Goal: Task Accomplishment & Management: Complete application form

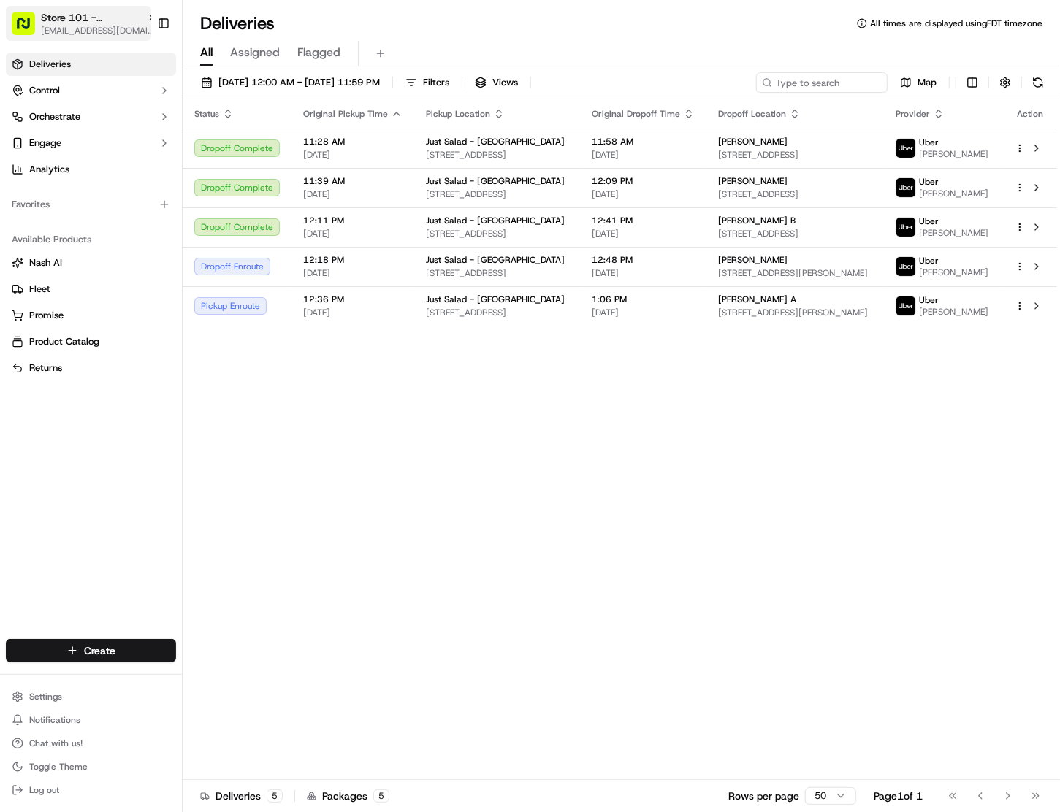
click at [96, 26] on span "[EMAIL_ADDRESS][DOMAIN_NAME]" at bounding box center [99, 31] width 117 height 12
type input "[MEDICAL_DATA]"
click at [302, 82] on span "Store 78 - [MEDICAL_DATA] ([GEOGRAPHIC_DATA]) (Just Salad)" at bounding box center [272, 75] width 181 height 13
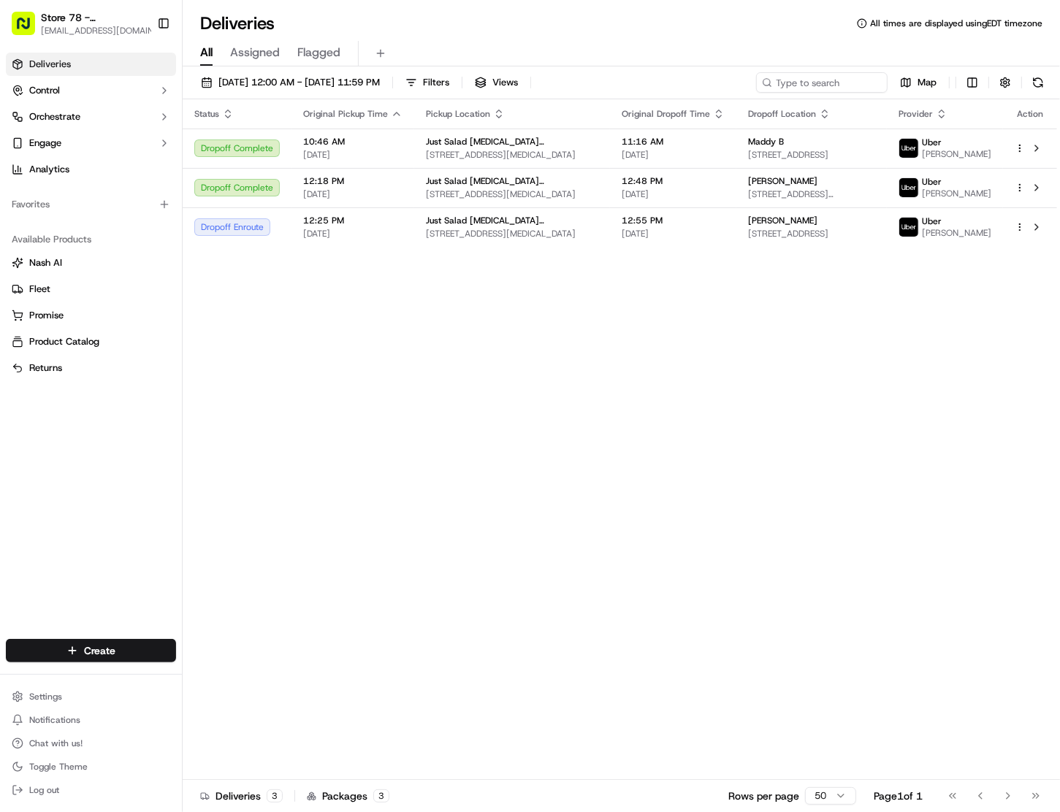
drag, startPoint x: 86, startPoint y: 611, endPoint x: 88, endPoint y: 628, distance: 17.6
click at [85, 610] on div "Deliveries Control Orchestrate Engage Analytics Favorites Available Products [P…" at bounding box center [91, 337] width 182 height 581
click at [85, 644] on html "Store 78 - [MEDICAL_DATA] ([GEOGRAPHIC_DATA]) (Just Salad) [EMAIL_ADDRESS][DOMA…" at bounding box center [530, 406] width 1060 height 812
click at [254, 677] on link "Delivery" at bounding box center [264, 679] width 163 height 26
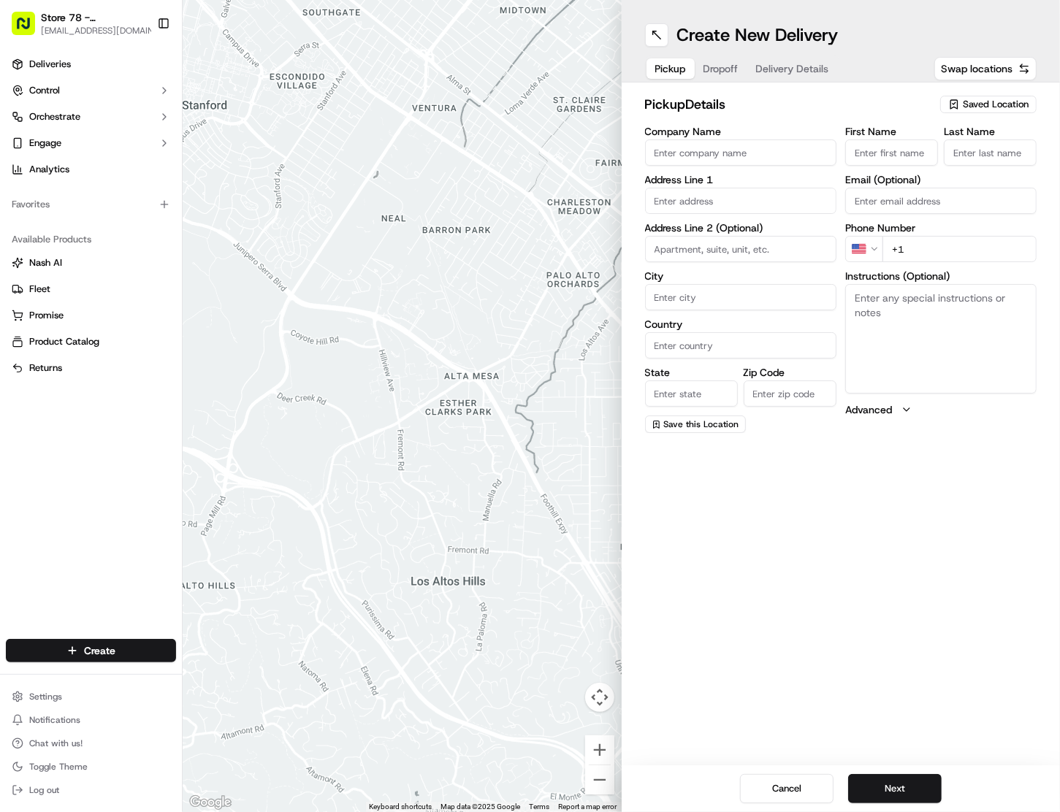
drag, startPoint x: 997, startPoint y: 98, endPoint x: 997, endPoint y: 106, distance: 8.1
click at [996, 98] on span "Saved Location" at bounding box center [996, 104] width 66 height 13
click at [940, 163] on span "Store 78 - [MEDICAL_DATA] ([GEOGRAPHIC_DATA]) (Just Salad)" at bounding box center [965, 166] width 180 height 26
type input "Store 78 - [MEDICAL_DATA] ([GEOGRAPHIC_DATA]) (Just Salad)"
type input "[STREET_ADDRESS]"
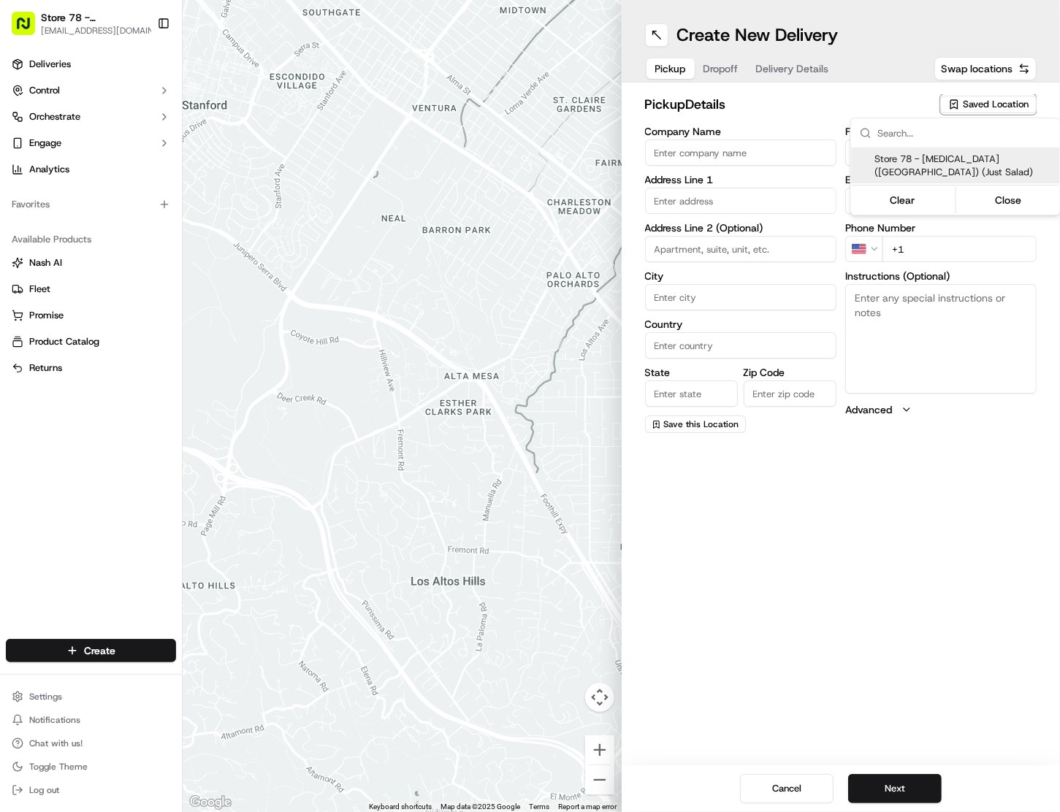
type input "unit 102 building b"
type input "[MEDICAL_DATA]"
type input "US"
type input "FL"
type input "33166"
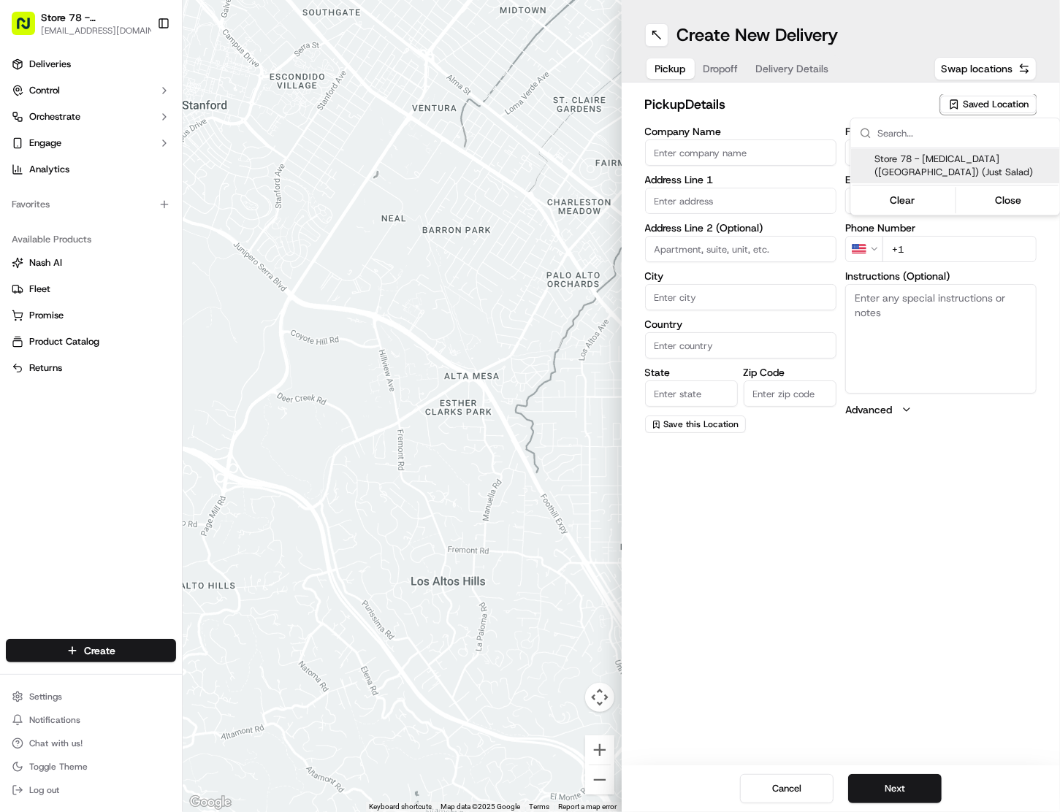
type input "Just"
type input "Salad"
type input "[PHONE_NUMBER]"
type textarea "Pickup order [insert order number] for [insert customer name] from Just Salad"
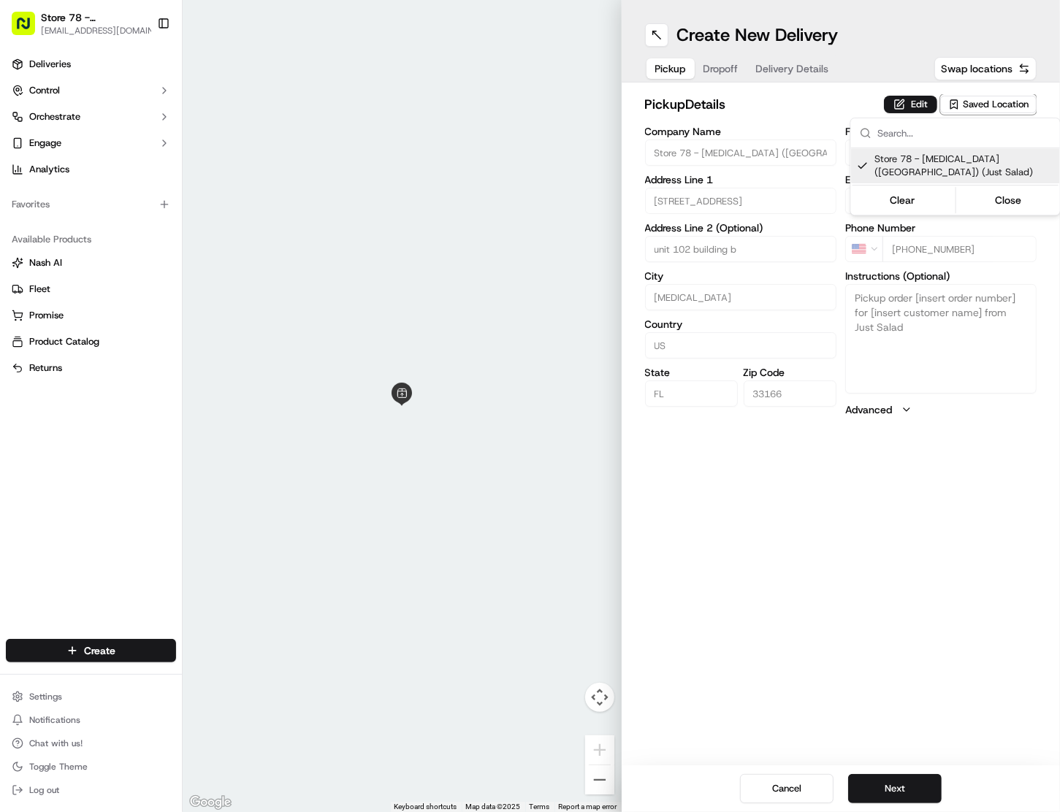
click at [910, 98] on html "Store 78 - [MEDICAL_DATA] ([GEOGRAPHIC_DATA]) (Just Salad) [EMAIL_ADDRESS][DOMA…" at bounding box center [530, 406] width 1060 height 812
click at [910, 99] on button "Edit" at bounding box center [910, 105] width 53 height 18
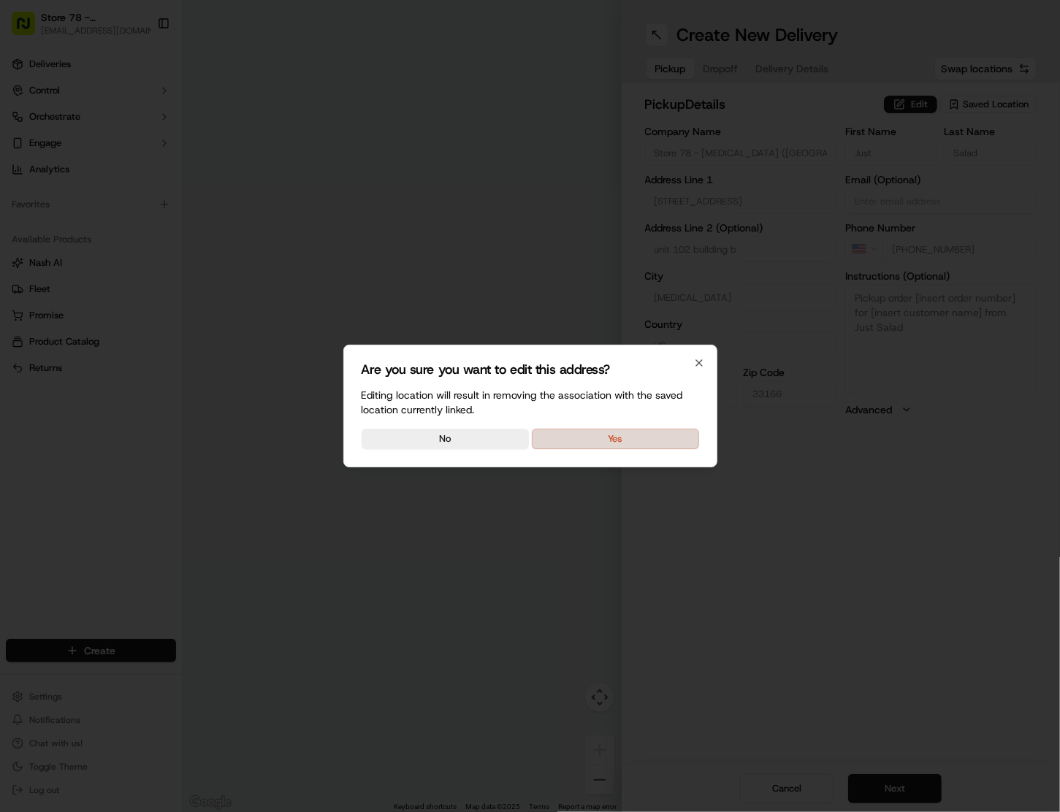
click at [613, 439] on button "Yes" at bounding box center [615, 439] width 167 height 20
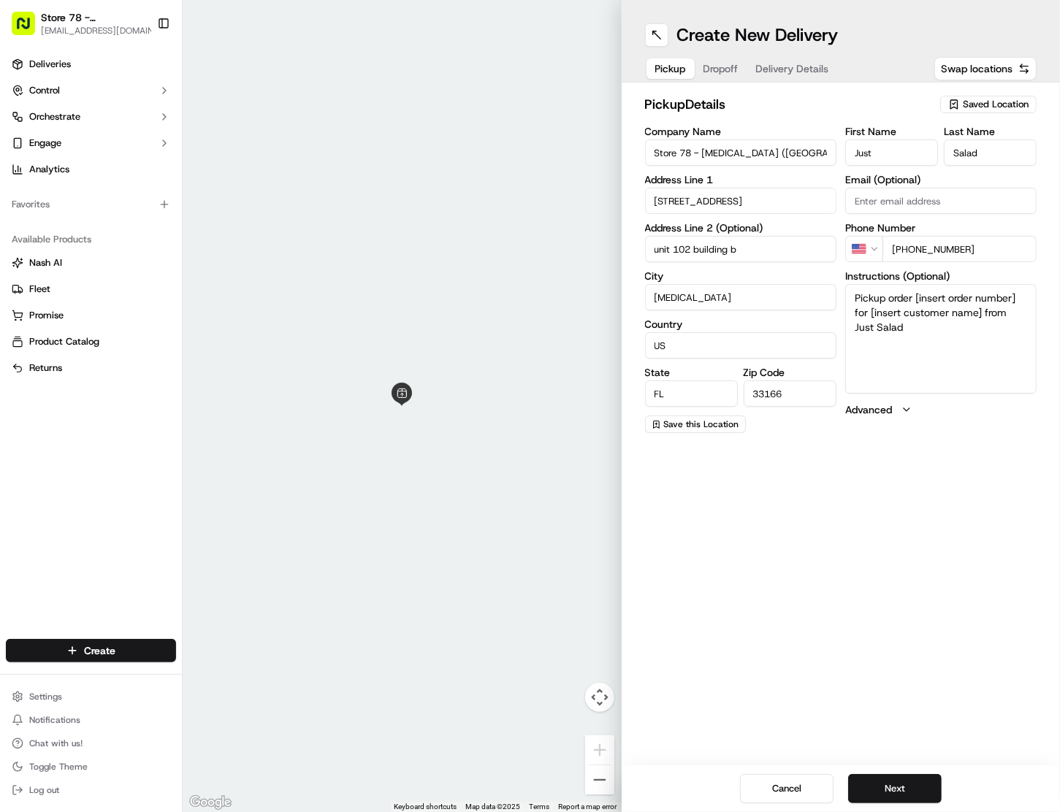
click at [876, 151] on input "Just" at bounding box center [891, 153] width 93 height 26
type input "Grace"
type input "M"
click at [916, 340] on textarea "Pickup order [insert order number] for [insert customer name] from Just Salad" at bounding box center [940, 339] width 191 height 110
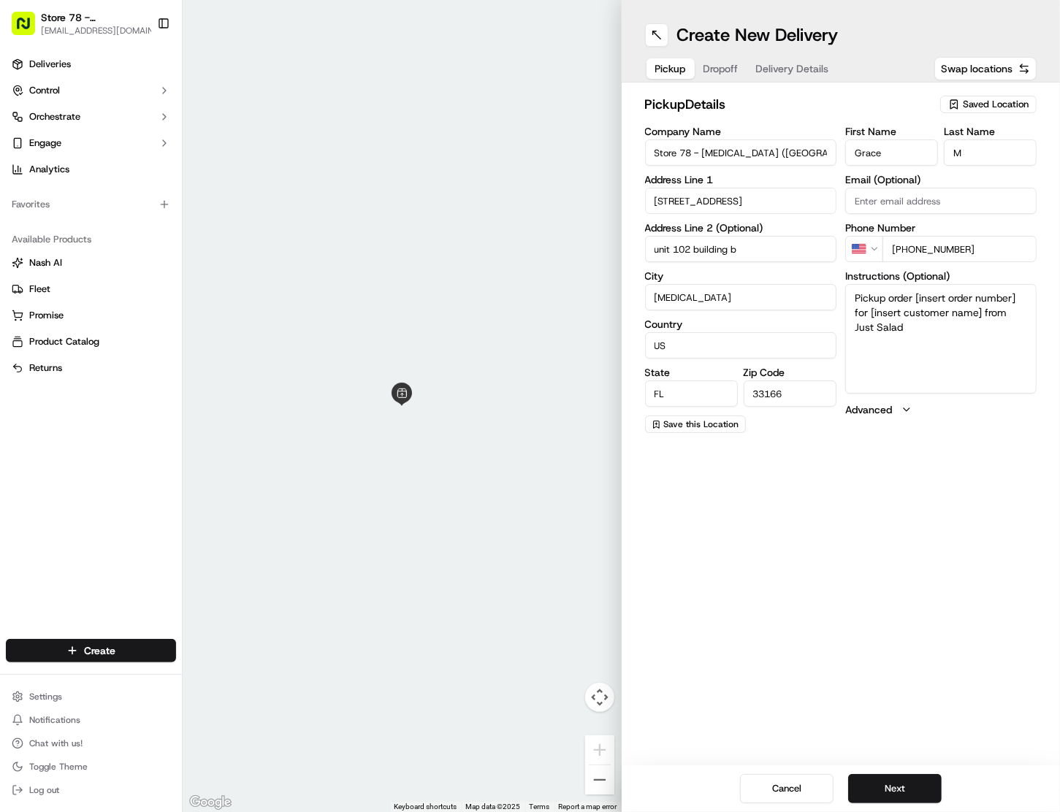
drag, startPoint x: 916, startPoint y: 340, endPoint x: 920, endPoint y: 313, distance: 26.6
click at [918, 330] on textarea "Pickup order [insert order number] for [insert customer name] from Just Salad" at bounding box center [940, 339] width 191 height 110
click at [920, 313] on textarea "Pickup order [insert order number] for [insert customer name] from Just Salad" at bounding box center [940, 339] width 191 height 110
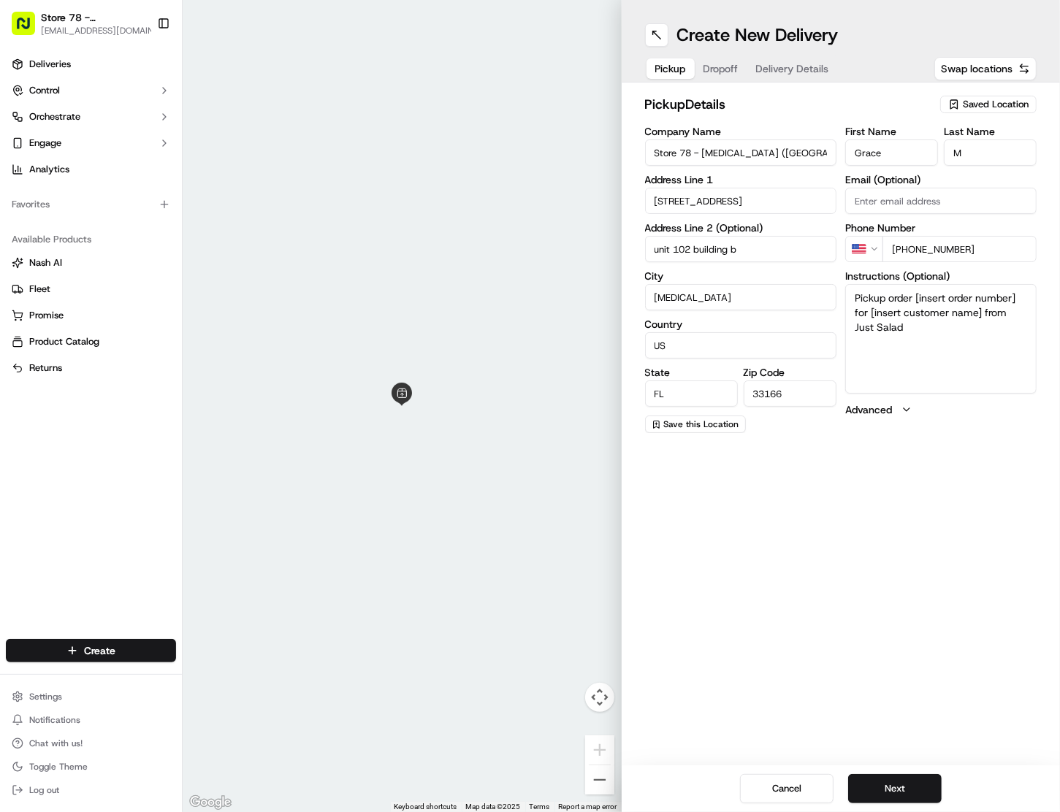
paste textarea "13299030"
type textarea "13299030"
click at [774, 69] on span "Delivery Details" at bounding box center [792, 68] width 73 height 15
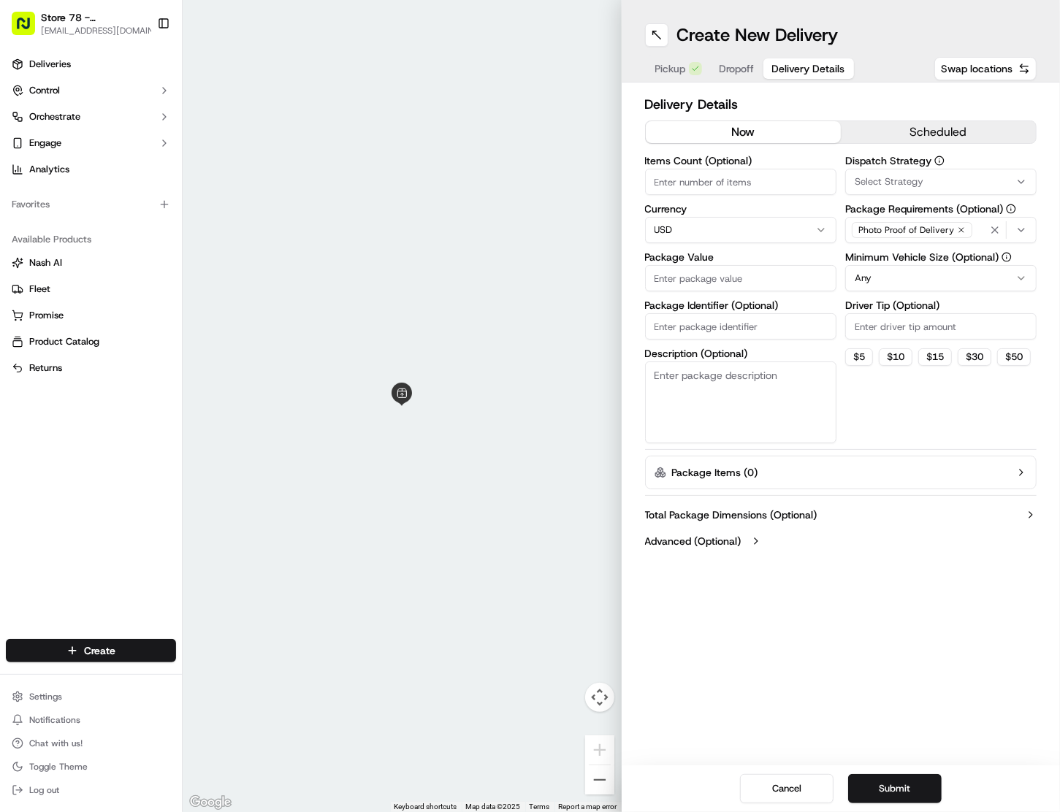
click at [690, 327] on input "Package Identifier (Optional)" at bounding box center [740, 326] width 191 height 26
paste input "13299030"
type input "13299030"
click at [732, 59] on button "Dropoff" at bounding box center [737, 68] width 53 height 20
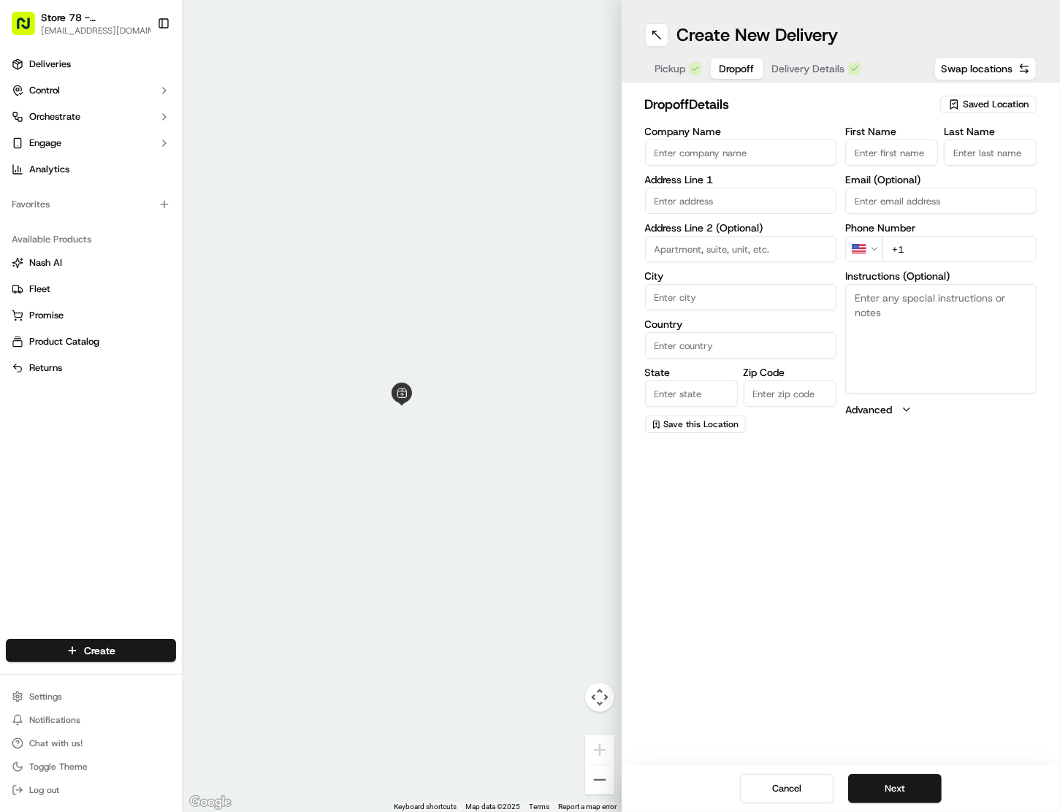
click at [883, 153] on input "First Name" at bounding box center [891, 153] width 93 height 26
type input "Grace"
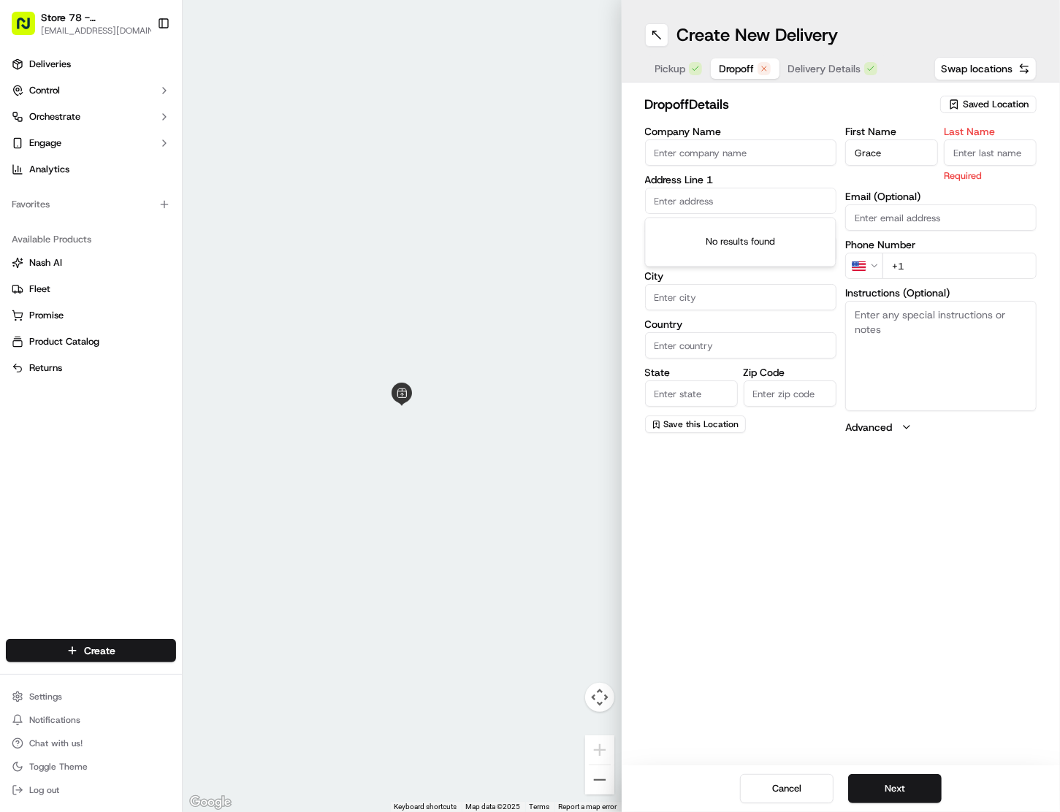
click at [761, 191] on input "text" at bounding box center [740, 201] width 191 height 26
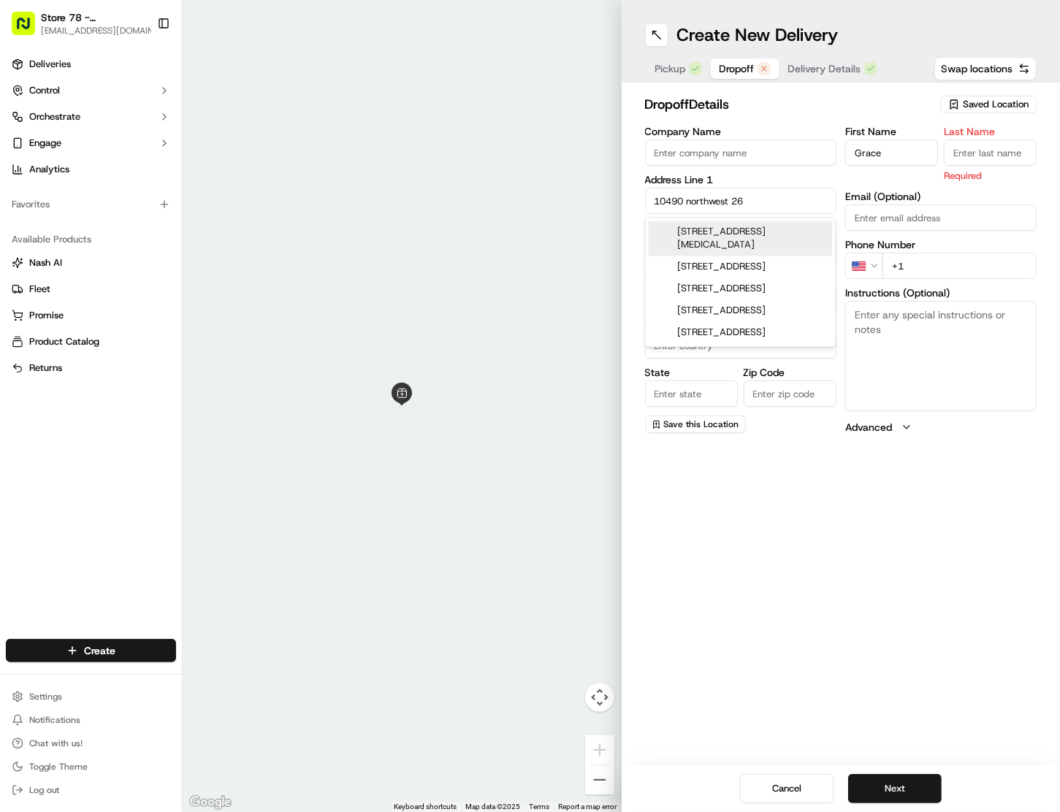
click at [728, 238] on div "[STREET_ADDRESS][MEDICAL_DATA]" at bounding box center [741, 238] width 184 height 35
type input "[STREET_ADDRESS][MEDICAL_DATA]"
type input "[MEDICAL_DATA]"
type input "[GEOGRAPHIC_DATA]"
type input "FL"
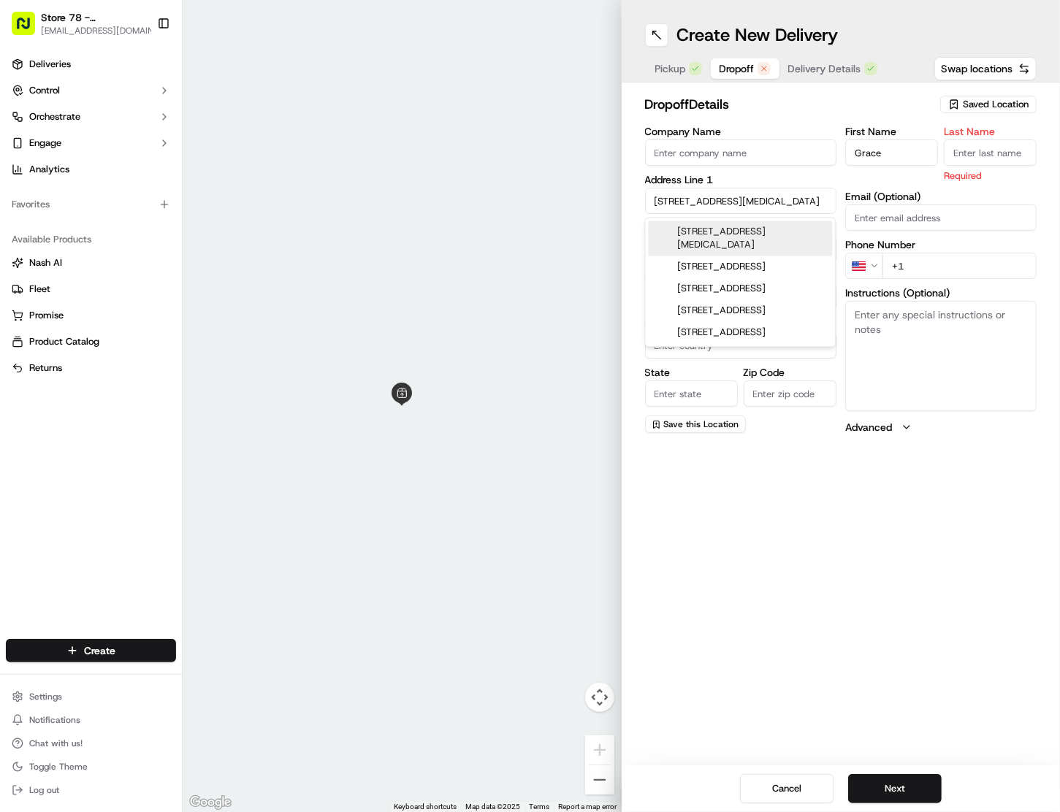
type input "33172"
type input "[STREET_ADDRESS]"
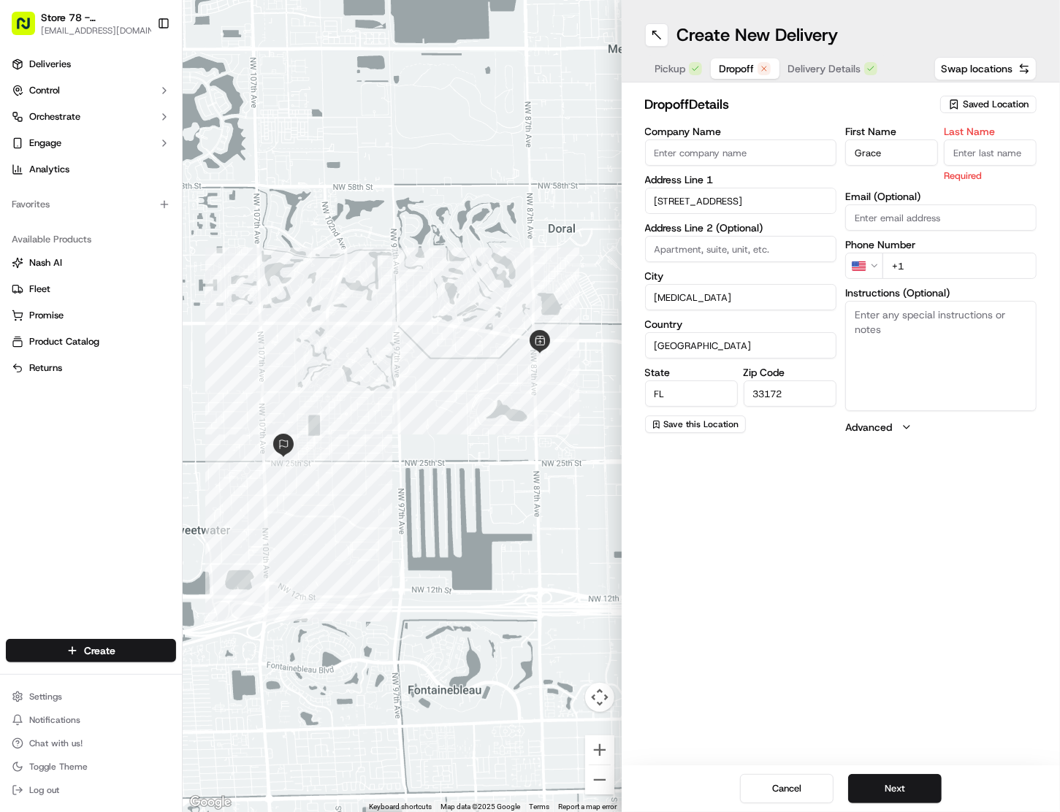
click at [982, 152] on input "Last Name" at bounding box center [990, 153] width 93 height 26
type input "M"
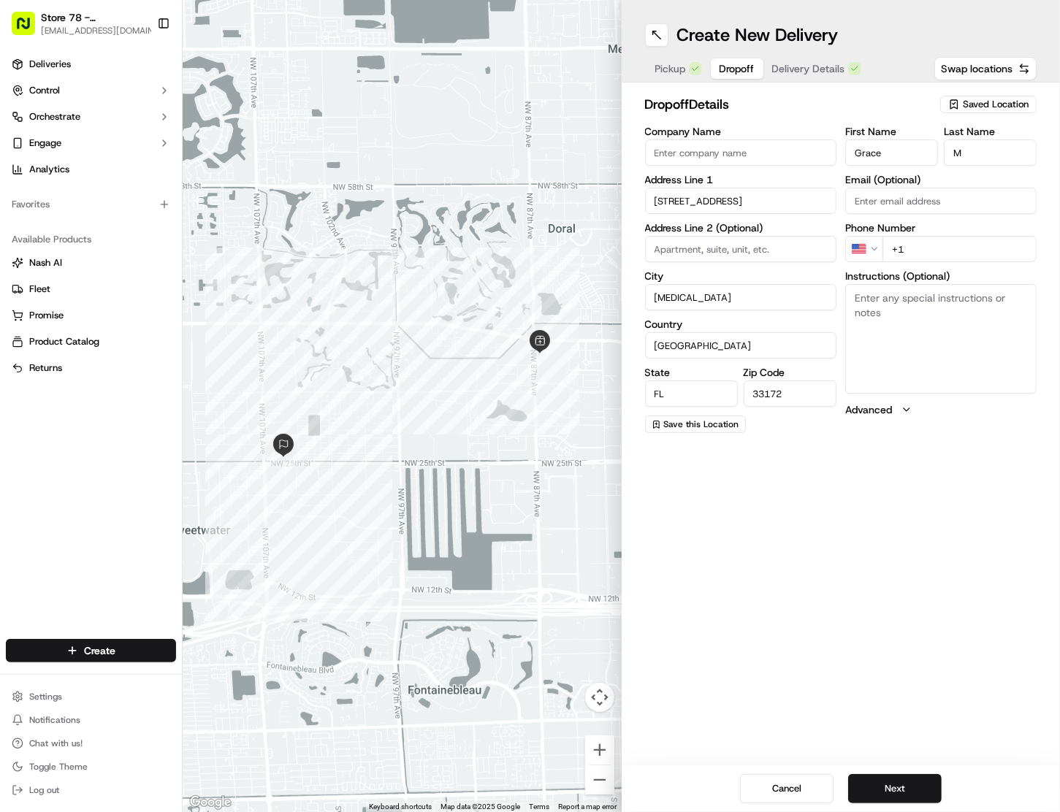
click at [931, 244] on input "+1" at bounding box center [960, 249] width 154 height 26
paste input "[PHONE_NUMBER]"
type input "[PHONE_NUMBER]"
click at [915, 315] on textarea "Instructions (Optional)" at bounding box center [940, 339] width 191 height 110
click at [742, 251] on input at bounding box center [740, 249] width 191 height 26
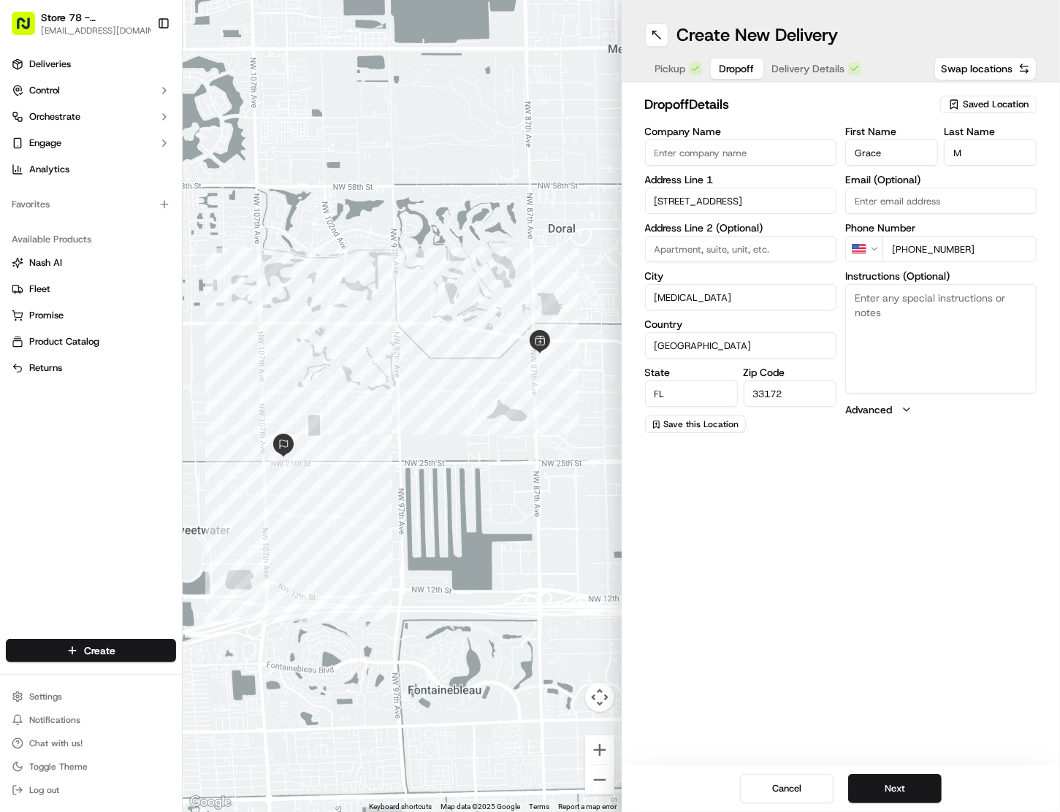
click at [934, 311] on textarea "Instructions (Optional)" at bounding box center [940, 339] width 191 height 110
paste textarea "LACE FOODSERVICE"
type textarea "LACE FOODSERVICE"
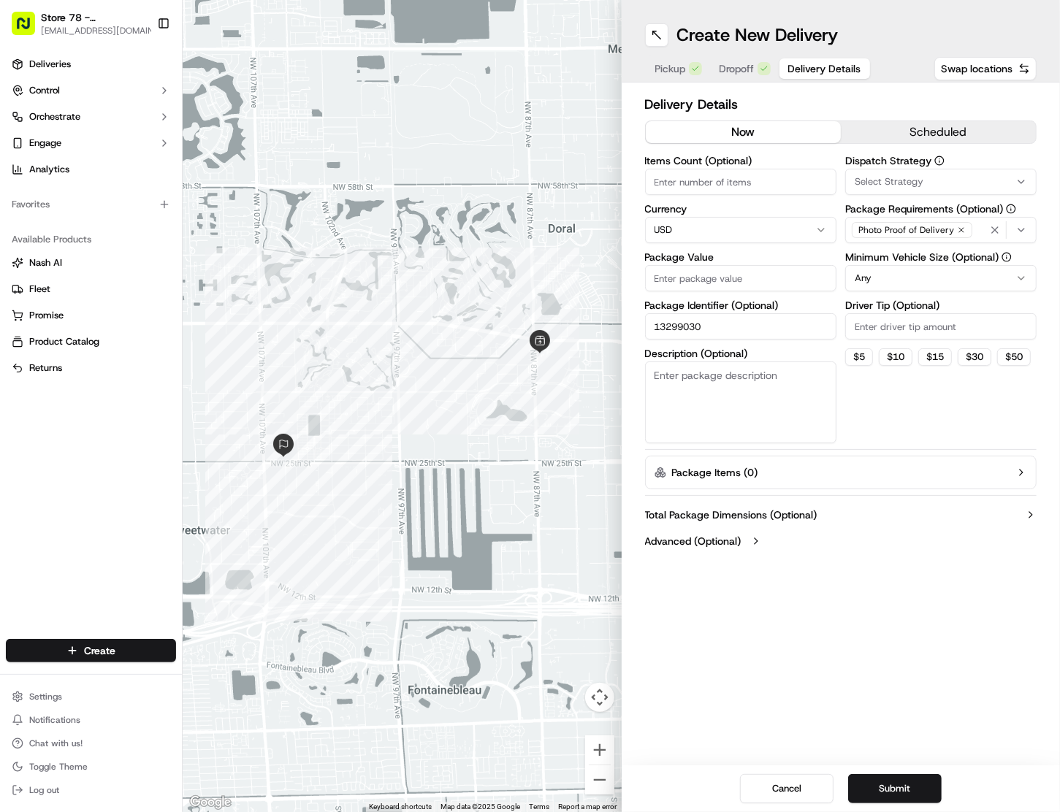
click at [799, 69] on span "Delivery Details" at bounding box center [824, 68] width 73 height 15
click at [723, 276] on input "Package Value" at bounding box center [740, 278] width 191 height 26
type input "14.98"
click at [669, 72] on span "Pickup" at bounding box center [670, 68] width 31 height 15
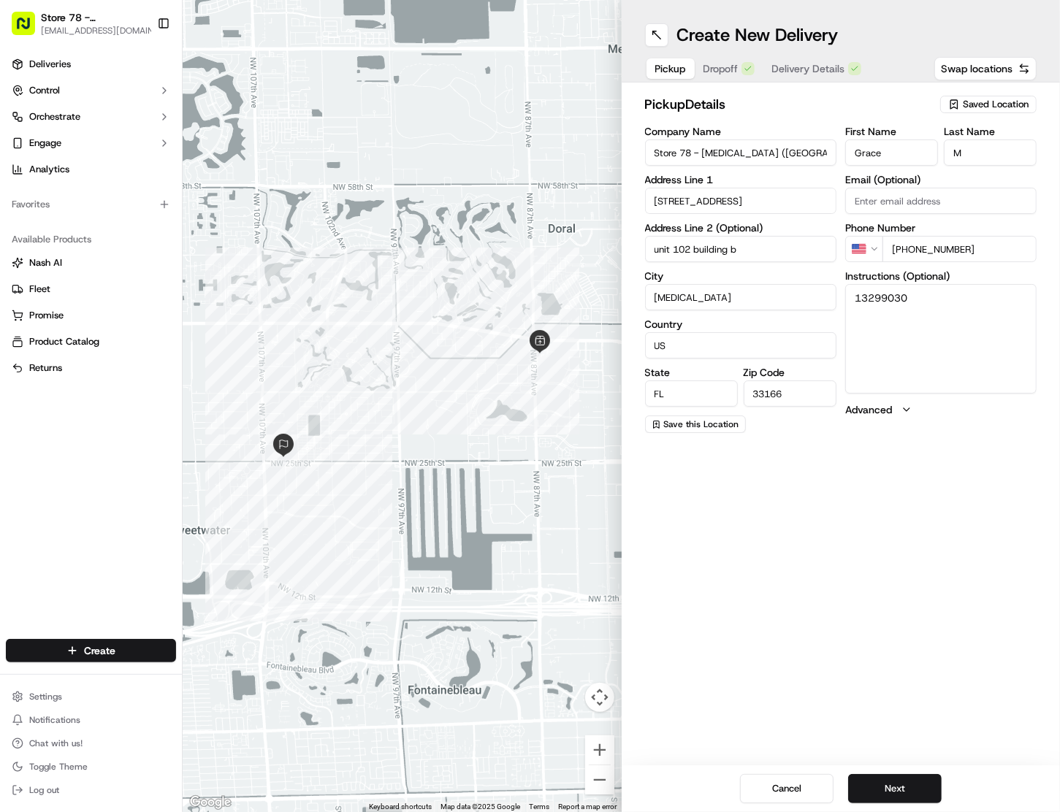
click at [742, 61] on button "Dropoff" at bounding box center [729, 68] width 69 height 20
click at [798, 64] on span "Delivery Details" at bounding box center [808, 68] width 73 height 15
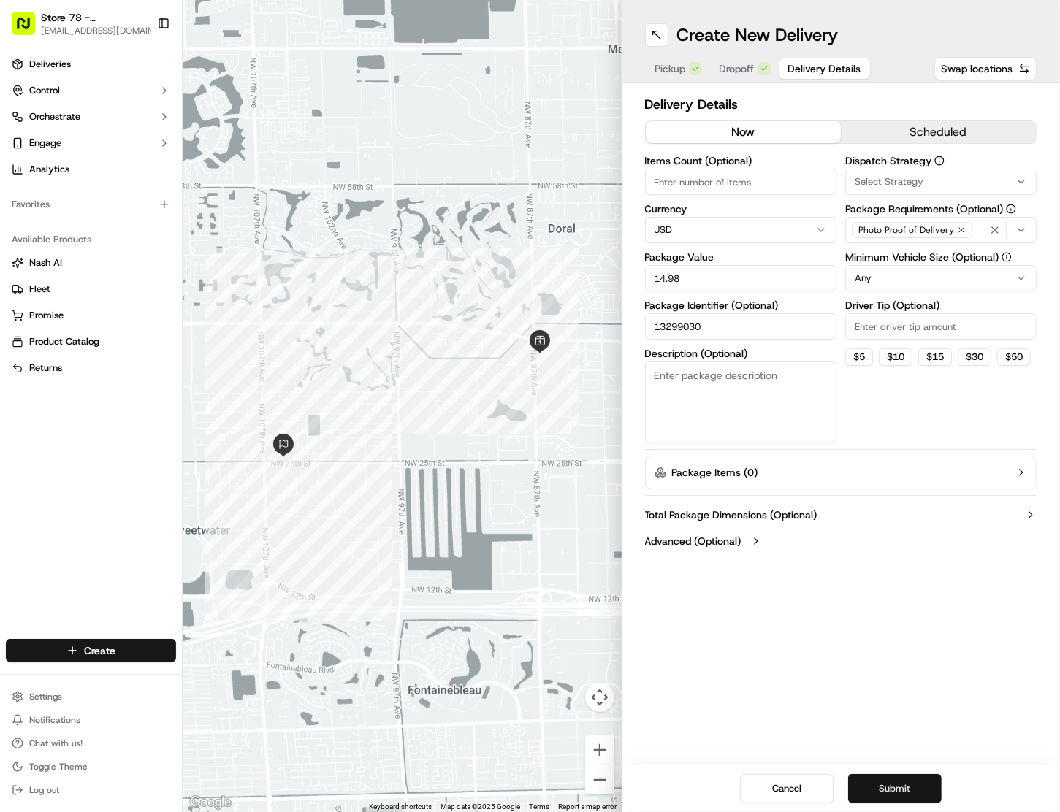
click at [913, 788] on button "Submit" at bounding box center [895, 788] width 94 height 29
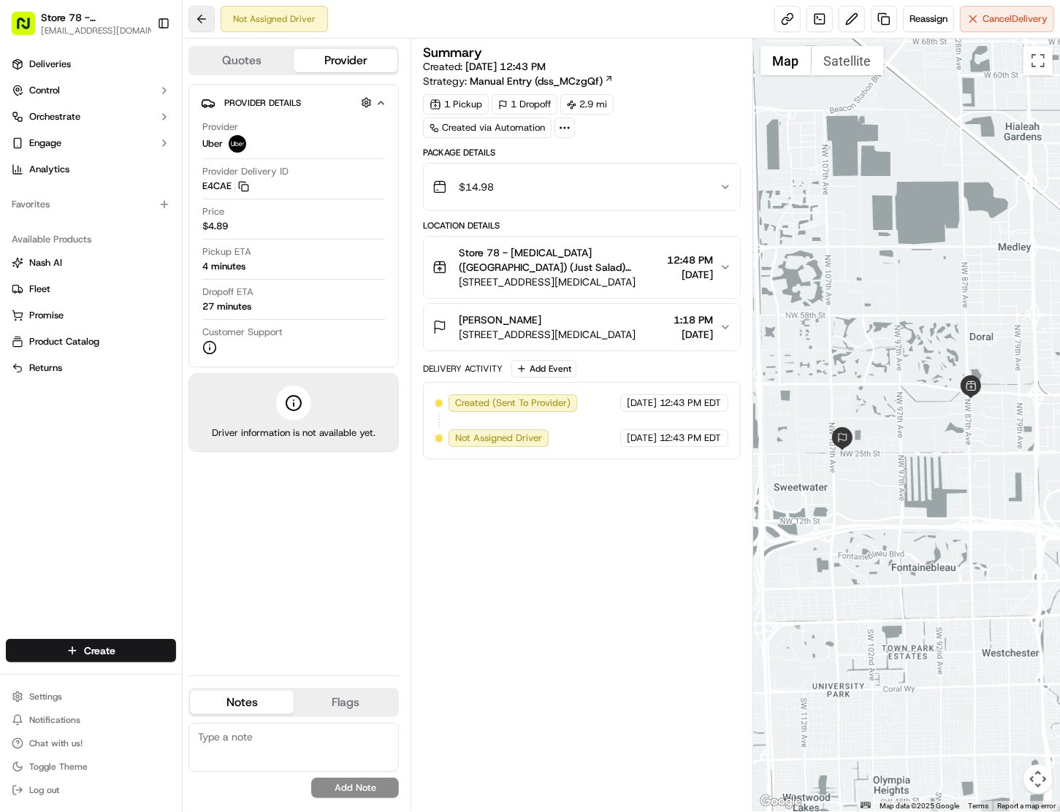
click at [201, 17] on button at bounding box center [202, 19] width 26 height 26
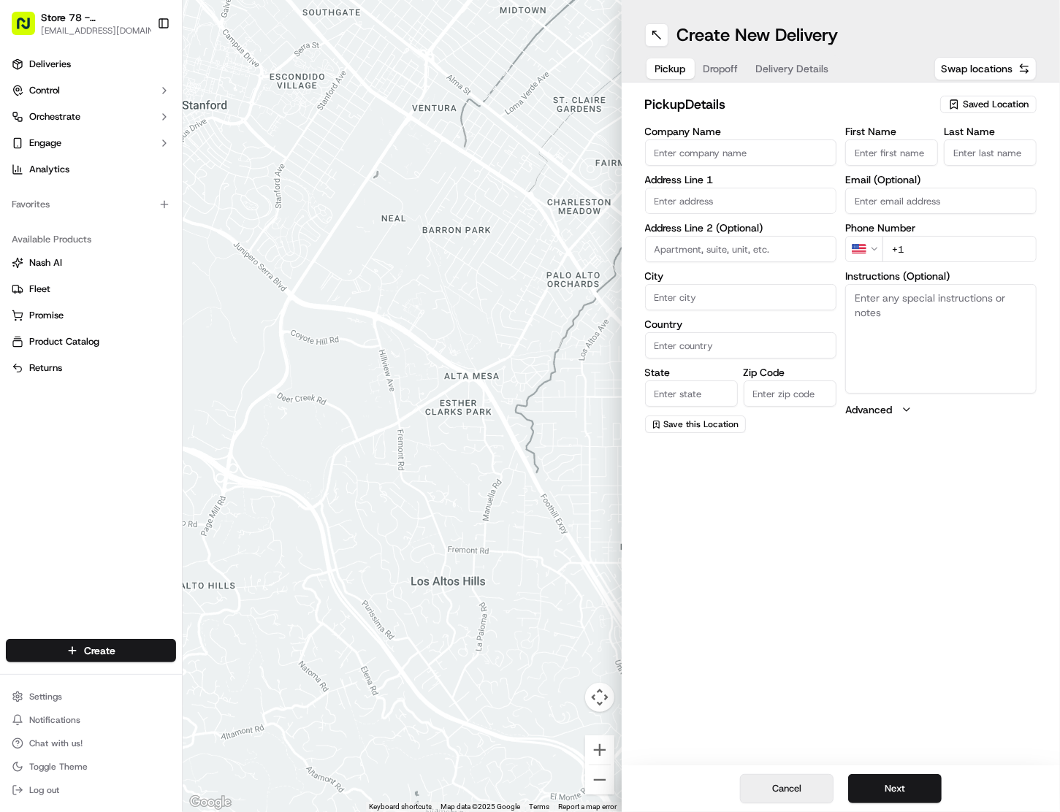
click at [764, 780] on button "Cancel" at bounding box center [787, 788] width 94 height 29
